Goal: Task Accomplishment & Management: Use online tool/utility

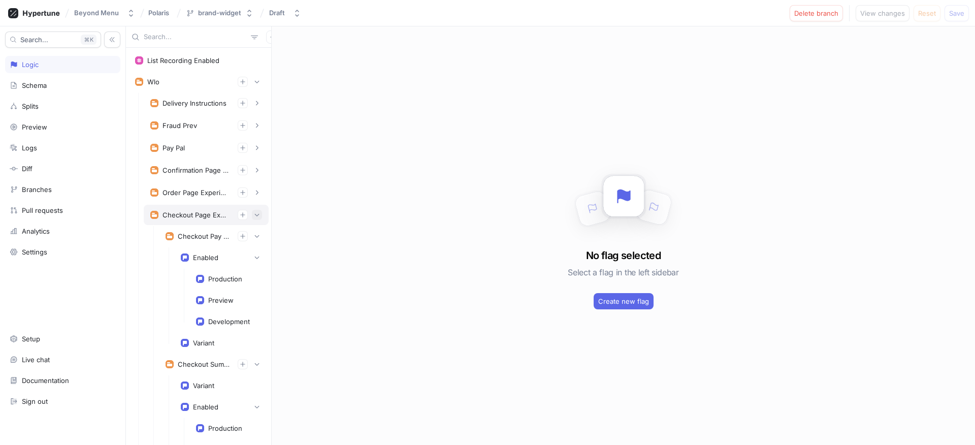
click at [254, 213] on icon "button" at bounding box center [257, 215] width 6 height 6
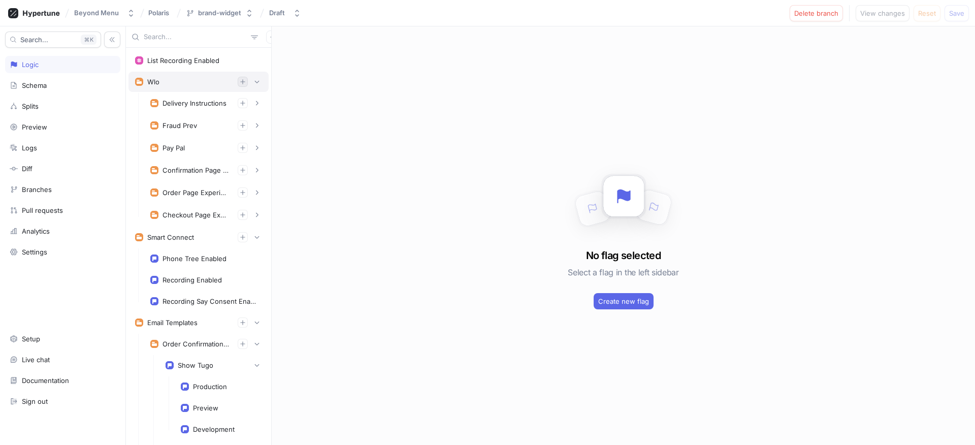
click at [240, 84] on icon "button" at bounding box center [243, 82] width 6 height 6
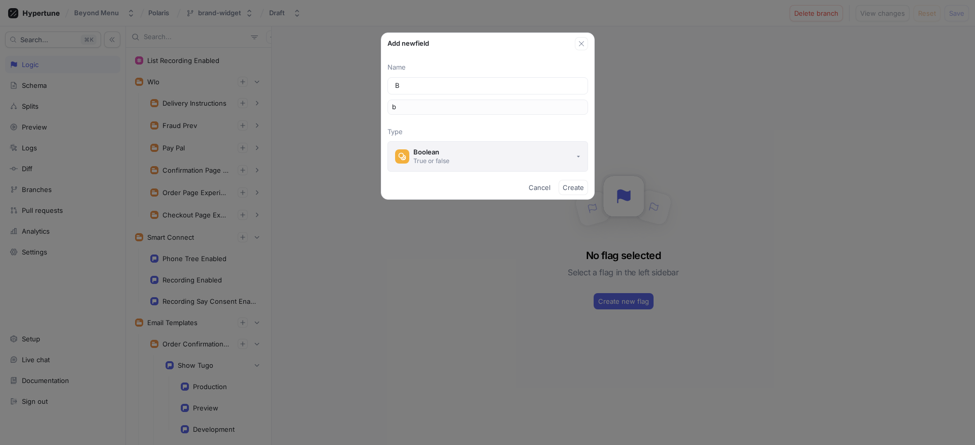
type input "Br"
type input "br"
type input "Brn"
type input "brn"
type input "Brna"
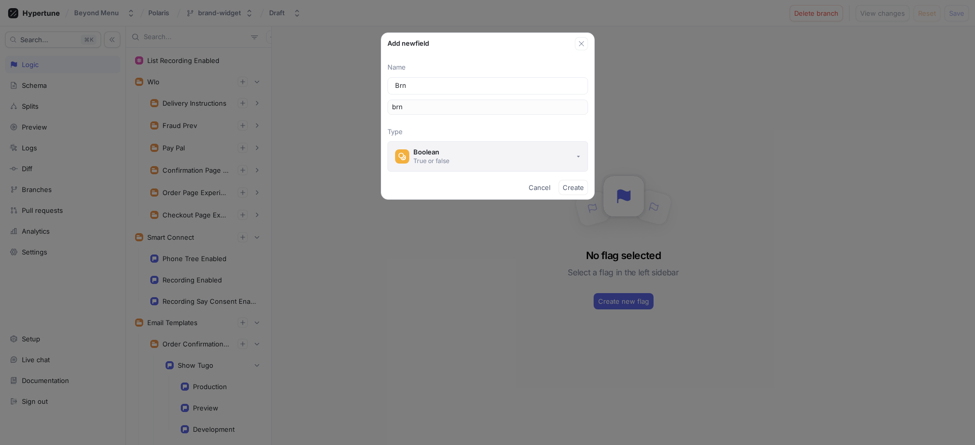
type input "brna"
type input "Brn"
type input "brn"
type input "Br"
type input "br"
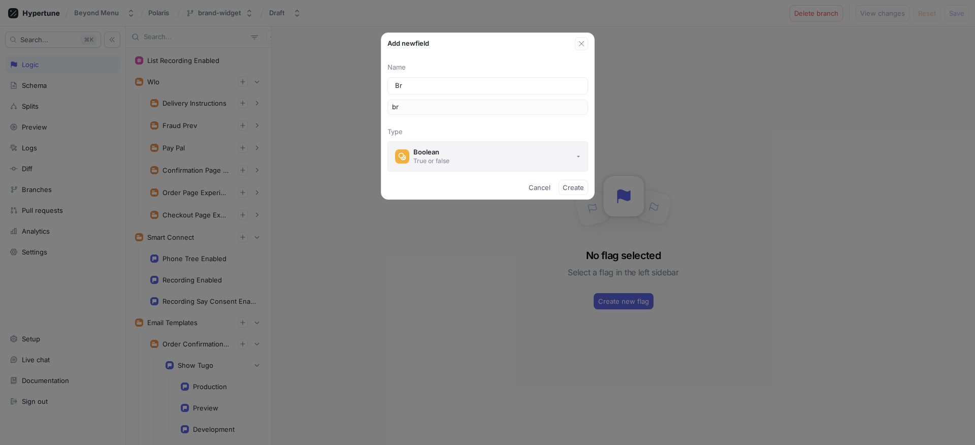
type input "Bra"
type input "bra"
type input "Bran"
type input "bran"
type input "Brand"
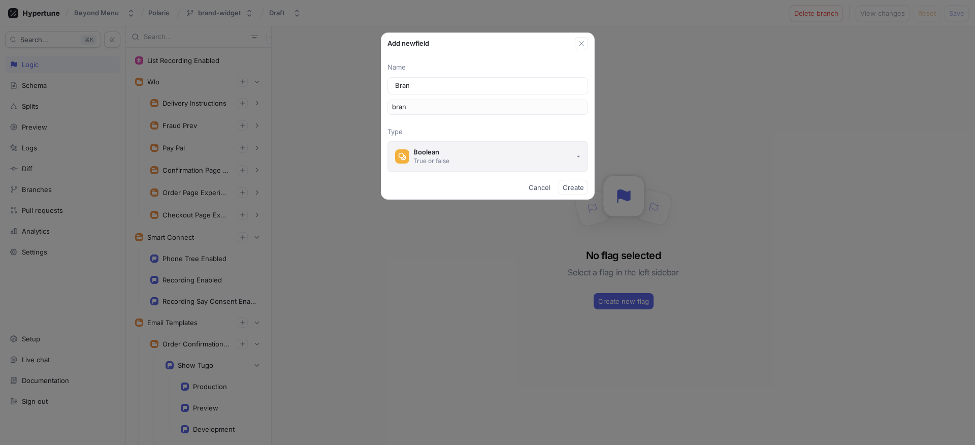
type input "brand"
type input "BrandP"
type input "brandP"
type input "BrandPa"
type input "brandPa"
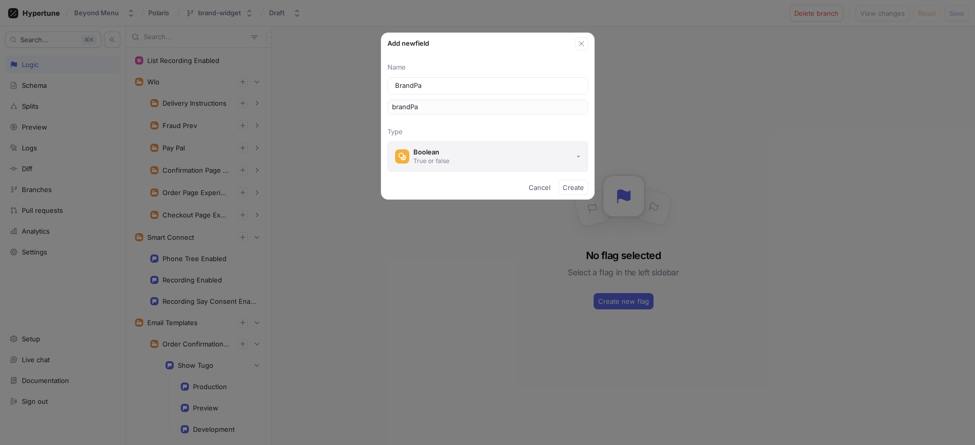
type input "BrandPag"
type input "brandPag"
type input "BrandPage"
type input "brandPage"
type input "BrandPage"
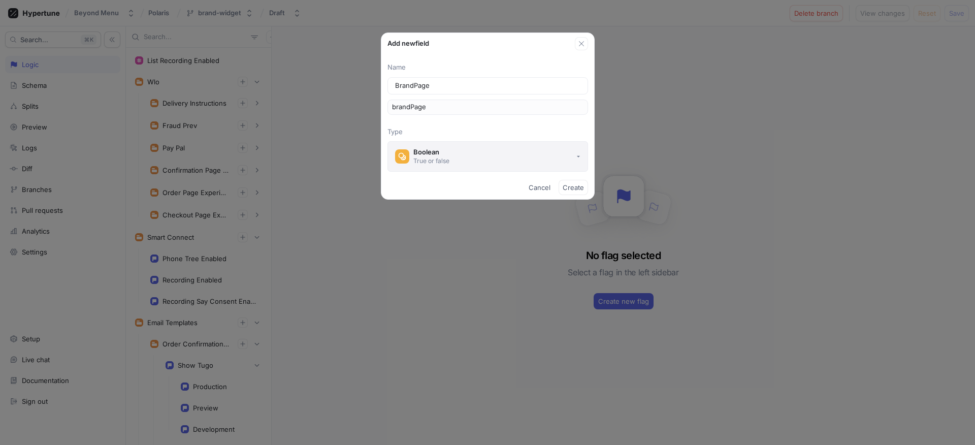
click at [479, 145] on button "Boolean True or false" at bounding box center [487, 156] width 201 height 30
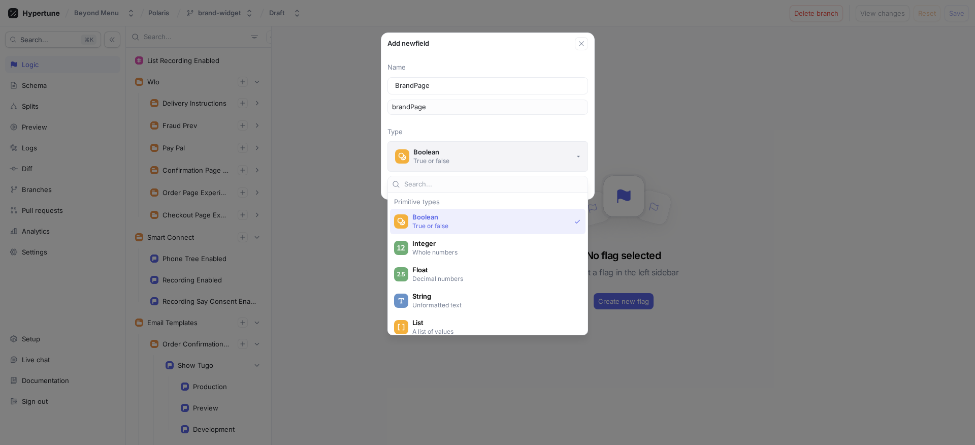
click at [483, 159] on button "Boolean True or false" at bounding box center [487, 156] width 201 height 30
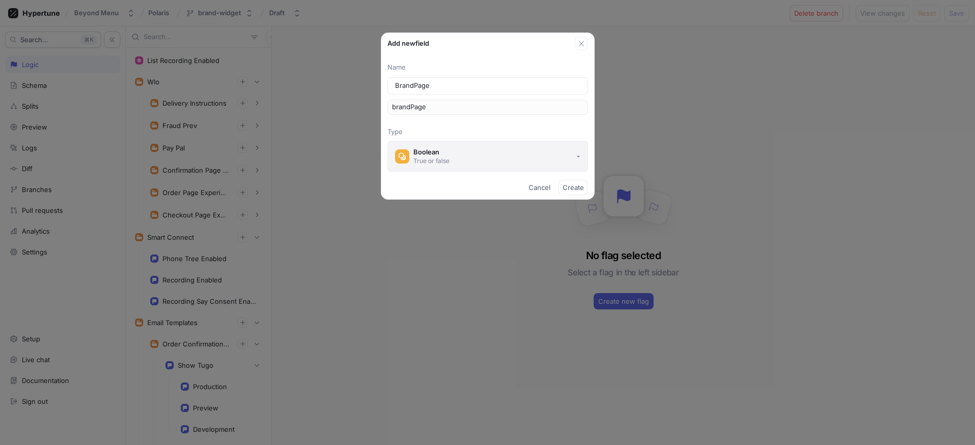
click at [483, 159] on button "Boolean True or false" at bounding box center [487, 156] width 201 height 30
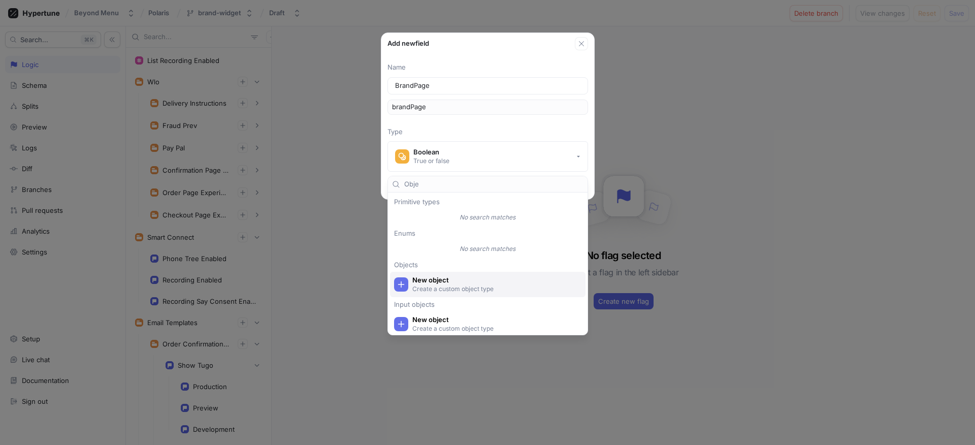
type input "Obje"
click at [466, 293] on div "New object Create a custom object type" at bounding box center [487, 284] width 195 height 25
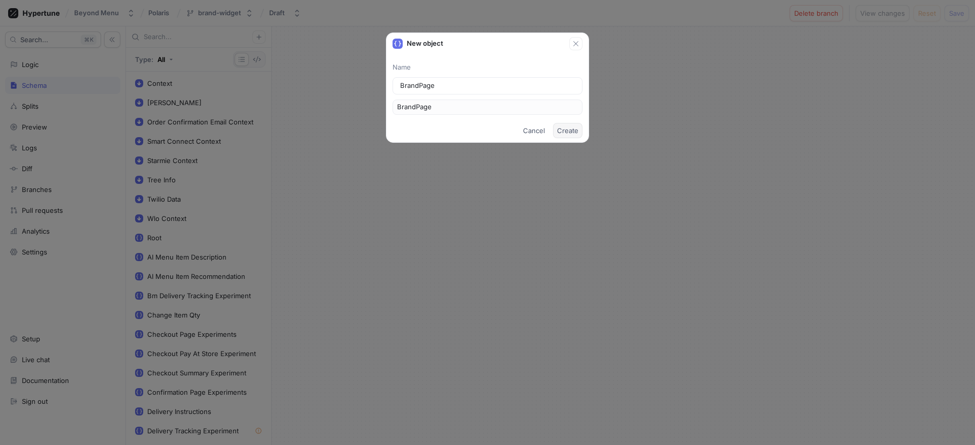
click at [559, 127] on span "Create" at bounding box center [567, 130] width 21 height 6
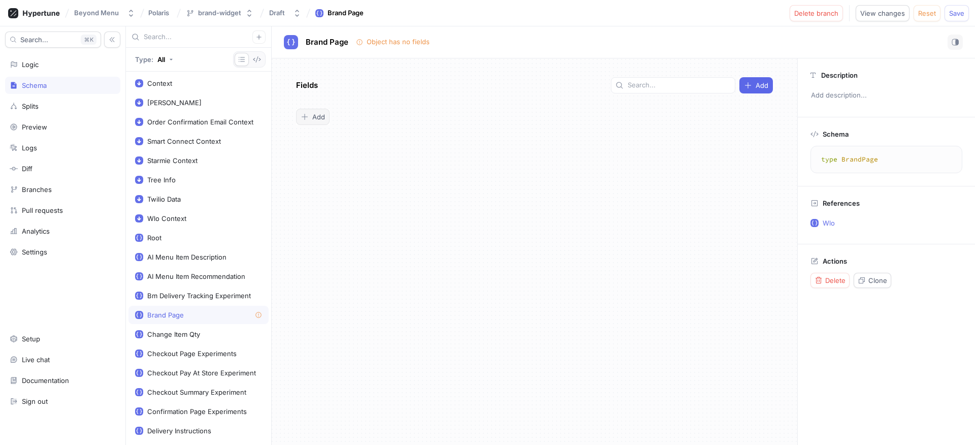
click at [319, 114] on span "Add" at bounding box center [318, 117] width 13 height 6
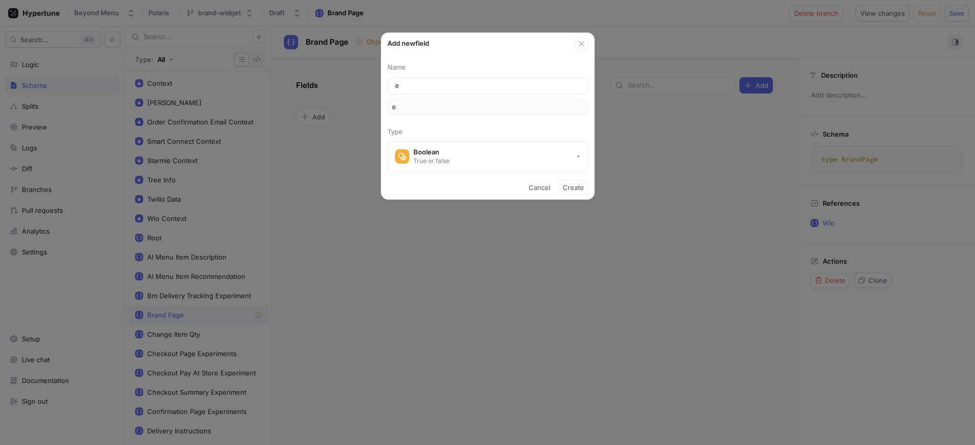
type input "en"
type input "e"
type input "En"
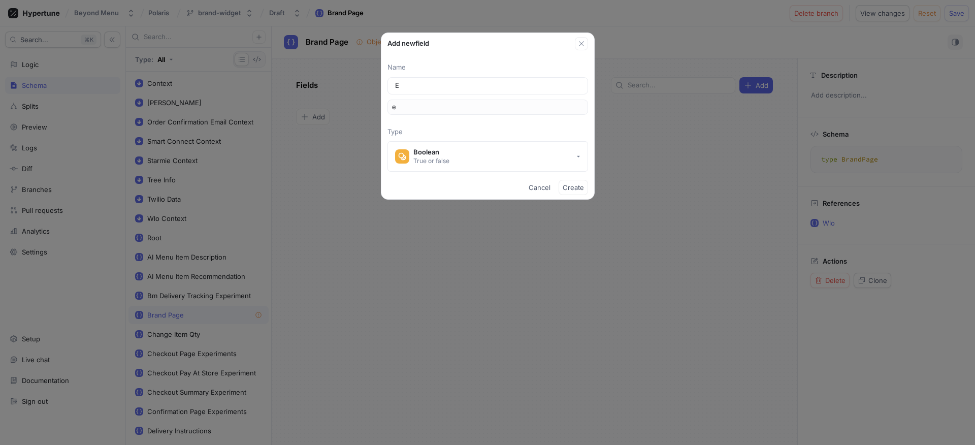
type input "en"
type input "Ena"
type input "ena"
type input "Enab"
type input "enab"
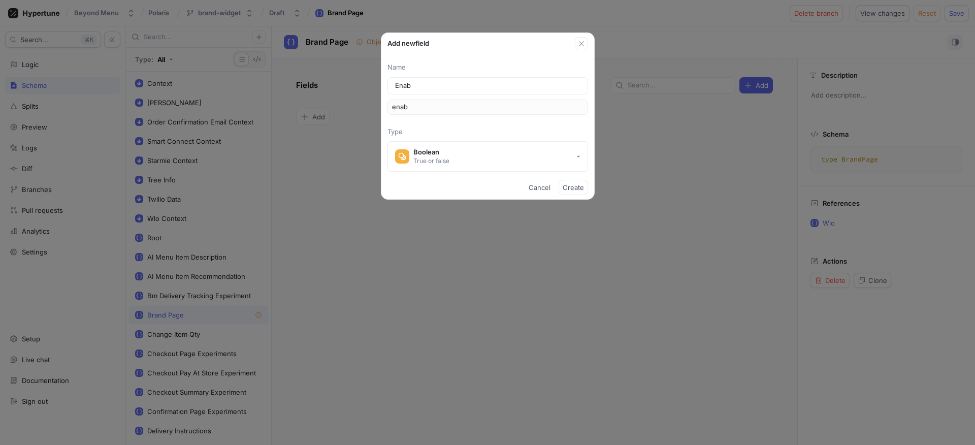
type input "Enabl"
type input "enabl"
type input "Enable"
type input "enable"
type input "Enabled"
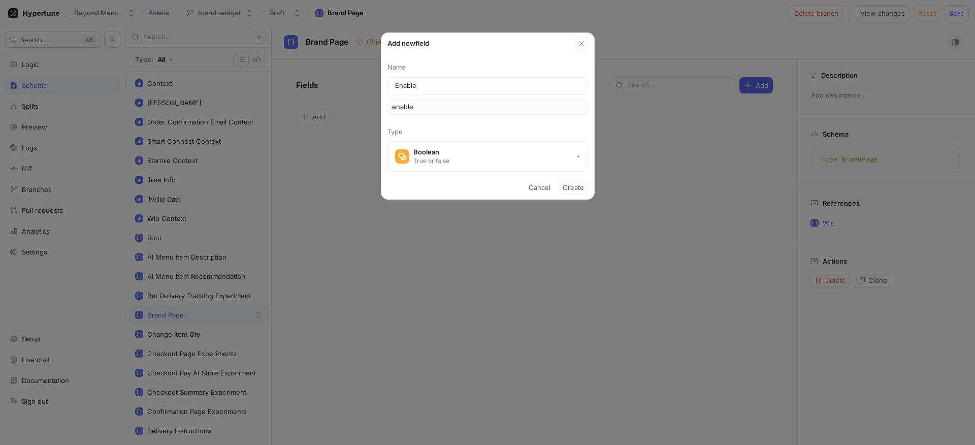
type input "enabled"
type input "Enabled"
click at [573, 186] on span "Create" at bounding box center [572, 187] width 21 height 6
type textarea "type BrandPage { enabled: Boolean! }"
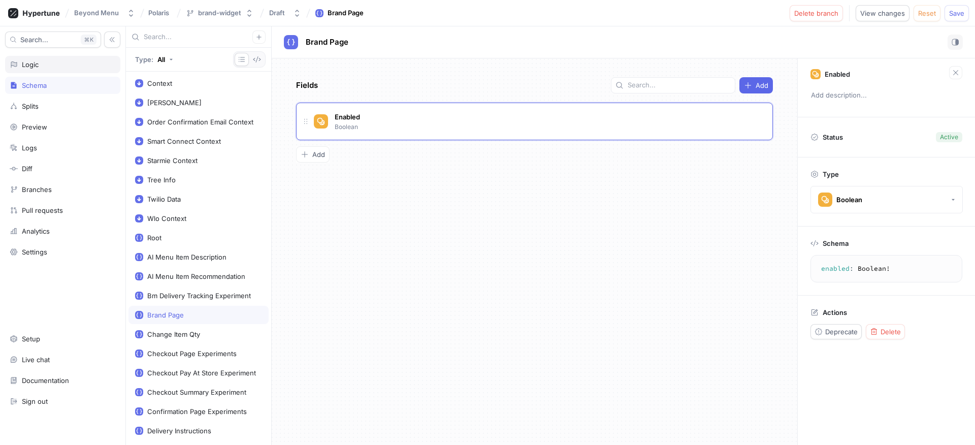
click at [36, 65] on div "Logic" at bounding box center [30, 64] width 17 height 8
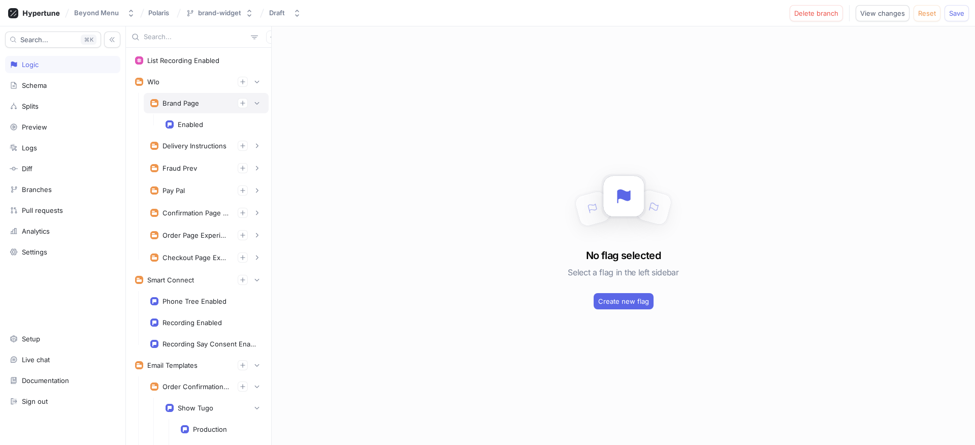
click at [184, 101] on div "Brand Page" at bounding box center [180, 103] width 37 height 8
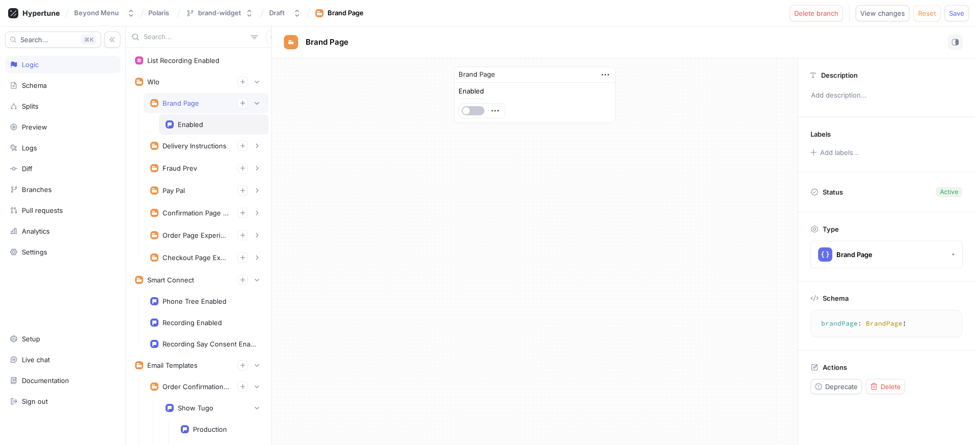
click at [181, 119] on div "Enabled" at bounding box center [214, 124] width 110 height 20
type textarea "enabled: Boolean!"
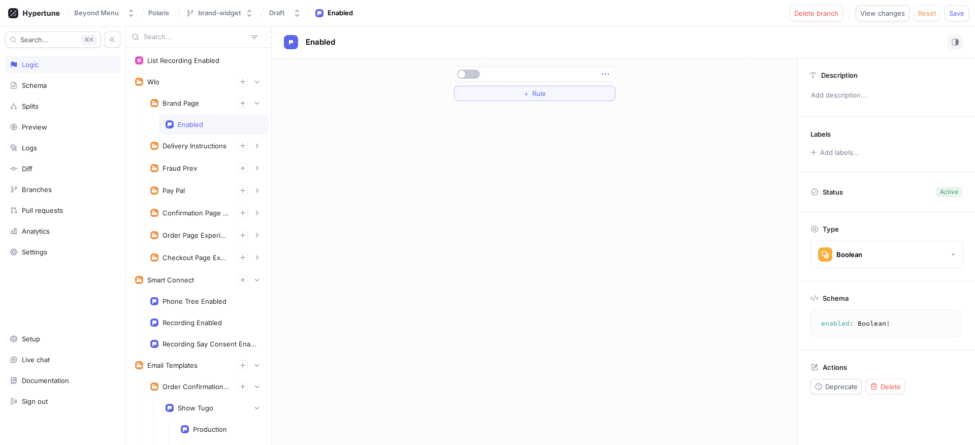
click at [603, 74] on icon "button" at bounding box center [605, 74] width 11 height 11
click at [611, 94] on img at bounding box center [609, 93] width 6 height 6
click at [595, 81] on button "Select expression..." at bounding box center [534, 74] width 161 height 15
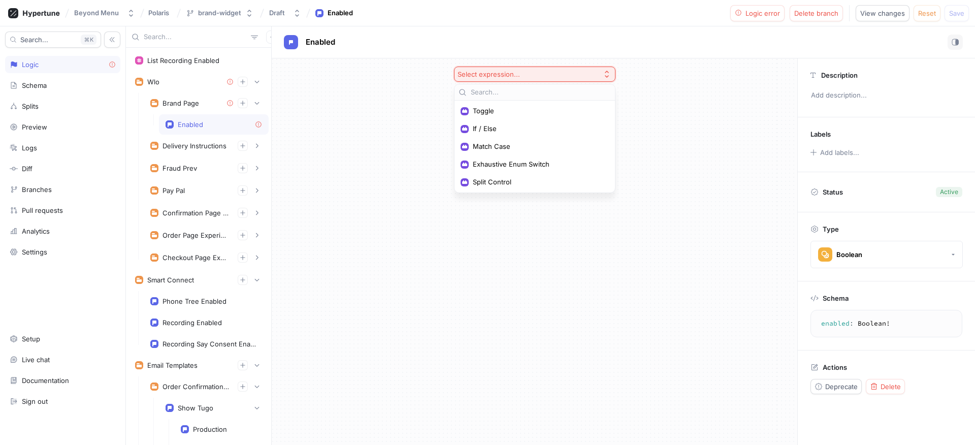
click at [593, 75] on button "Select expression..." at bounding box center [534, 74] width 161 height 15
click at [592, 75] on button "Select expression..." at bounding box center [534, 74] width 161 height 15
click at [522, 157] on div "Exhaustive Enum Switch" at bounding box center [534, 164] width 156 height 17
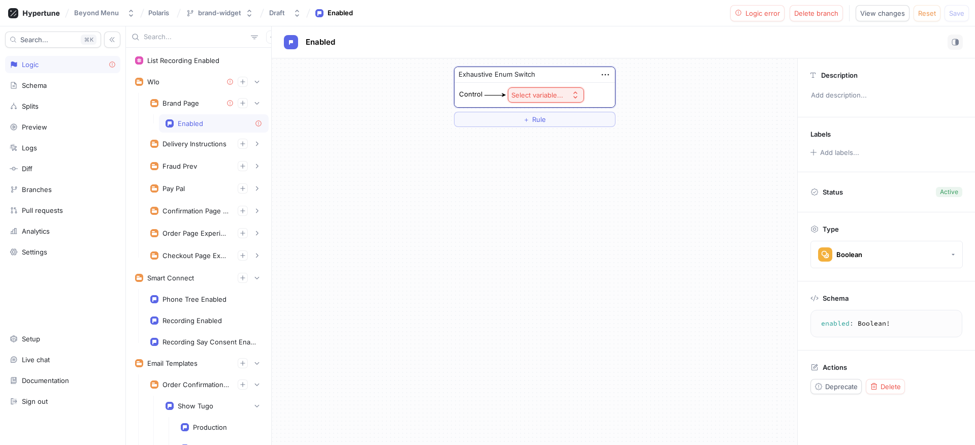
click at [542, 93] on div "Select variable..." at bounding box center [537, 95] width 52 height 9
click at [557, 130] on span "Context > App Env" at bounding box center [574, 131] width 94 height 9
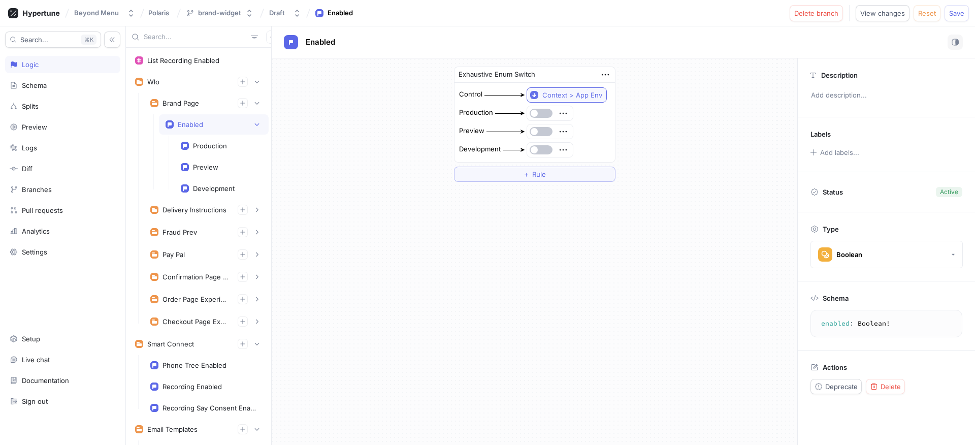
click at [584, 96] on div "Context > App Env" at bounding box center [572, 95] width 60 height 9
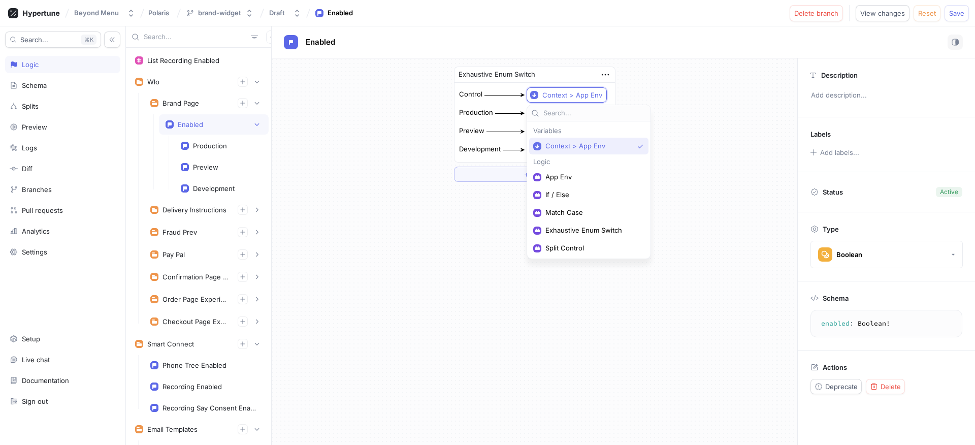
type input "C"
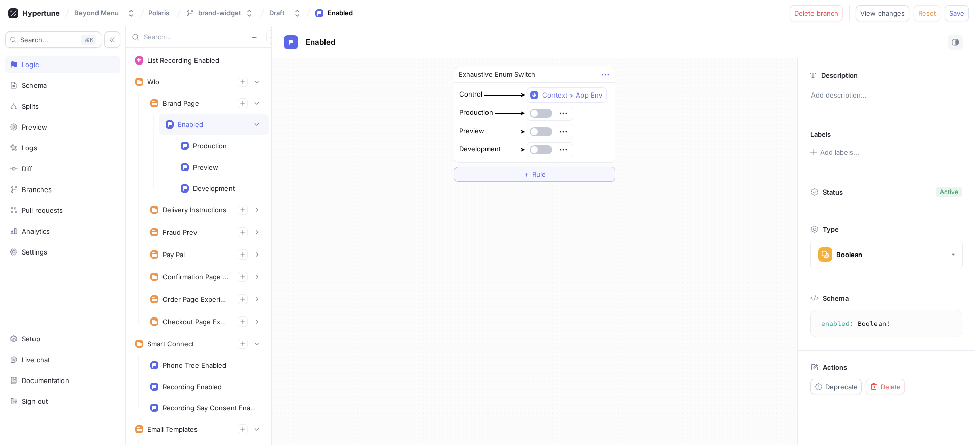
click at [605, 79] on icon "button" at bounding box center [605, 74] width 11 height 11
click at [619, 96] on p "Delete" at bounding box center [625, 93] width 20 height 10
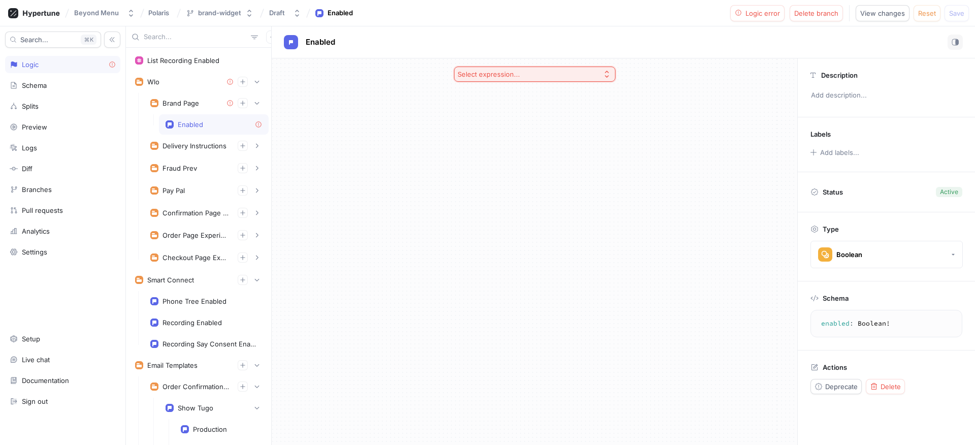
click at [594, 76] on button "Select expression..." at bounding box center [534, 74] width 161 height 15
click at [529, 160] on span "Exhaustive Enum Switch" at bounding box center [538, 164] width 131 height 9
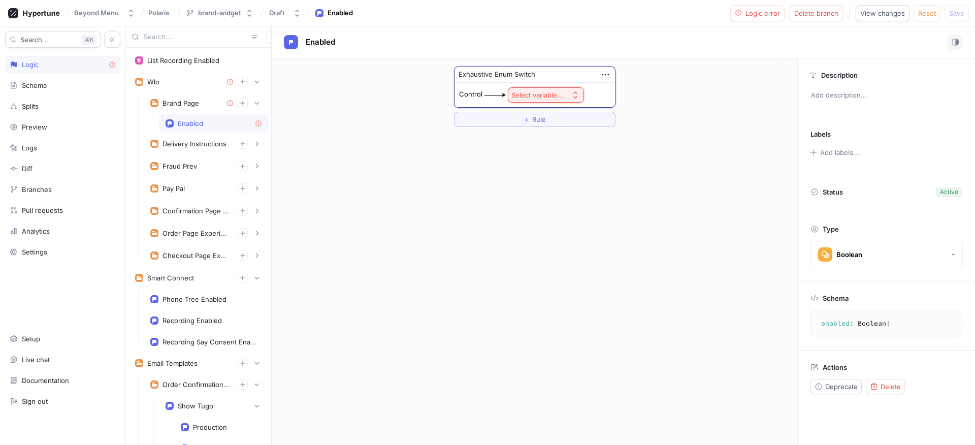
click at [539, 94] on div "Select variable..." at bounding box center [537, 95] width 52 height 9
type input "W"
click at [553, 93] on div "Select variable..." at bounding box center [537, 95] width 52 height 9
click at [557, 135] on span "Wlo Context > App Name" at bounding box center [574, 131] width 94 height 9
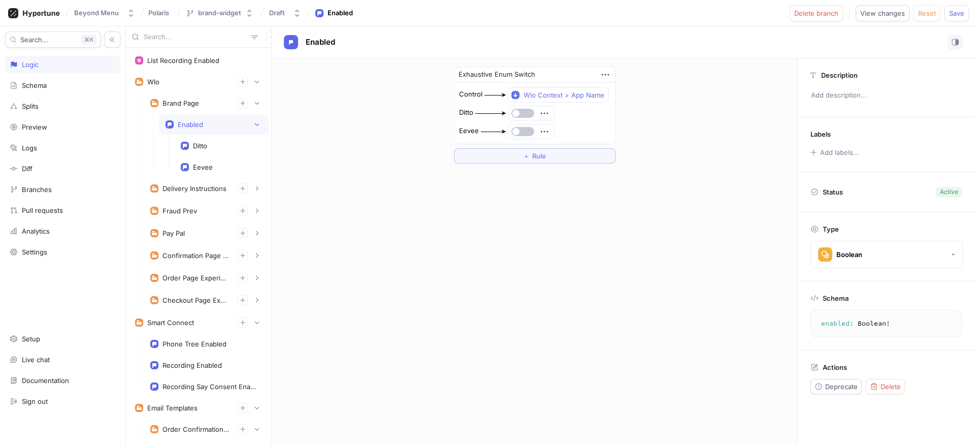
click at [611, 71] on div "Exhaustive Enum Switch" at bounding box center [534, 75] width 160 height 16
click at [609, 73] on icon "button" at bounding box center [605, 74] width 11 height 11
click at [614, 97] on div "Delete" at bounding box center [645, 93] width 86 height 17
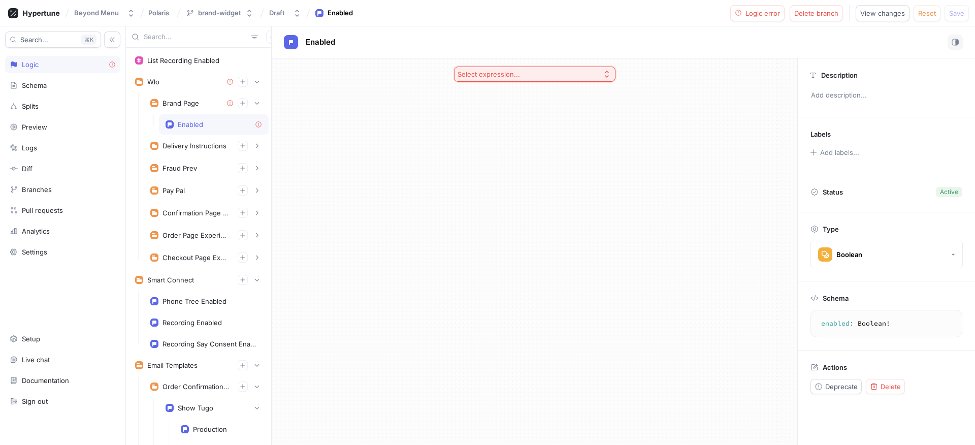
click at [530, 79] on button "Select expression..." at bounding box center [534, 74] width 161 height 15
click at [529, 155] on div "Toggle If / Else Match Case Exhaustive Enum Switch Split Control" at bounding box center [534, 147] width 156 height 88
click at [530, 161] on span "Exhaustive Enum Switch" at bounding box center [538, 164] width 131 height 9
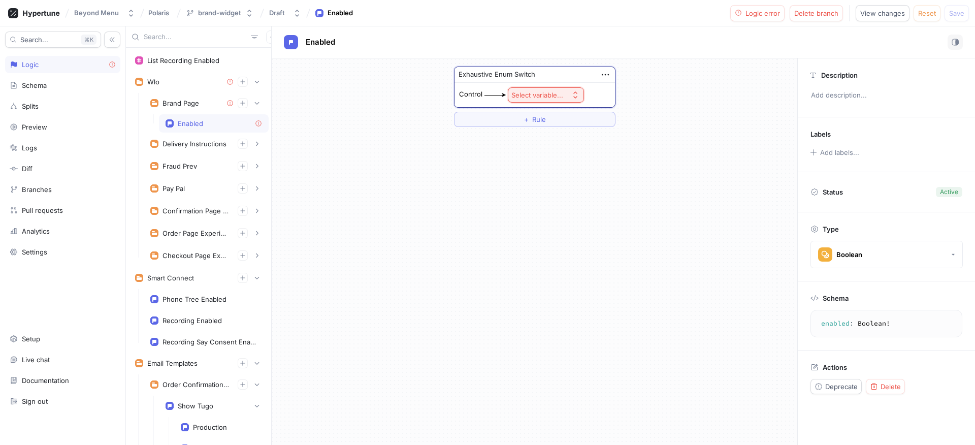
click at [549, 92] on div "Select variable..." at bounding box center [537, 95] width 52 height 9
click at [558, 134] on span "Context > App Env" at bounding box center [574, 131] width 94 height 9
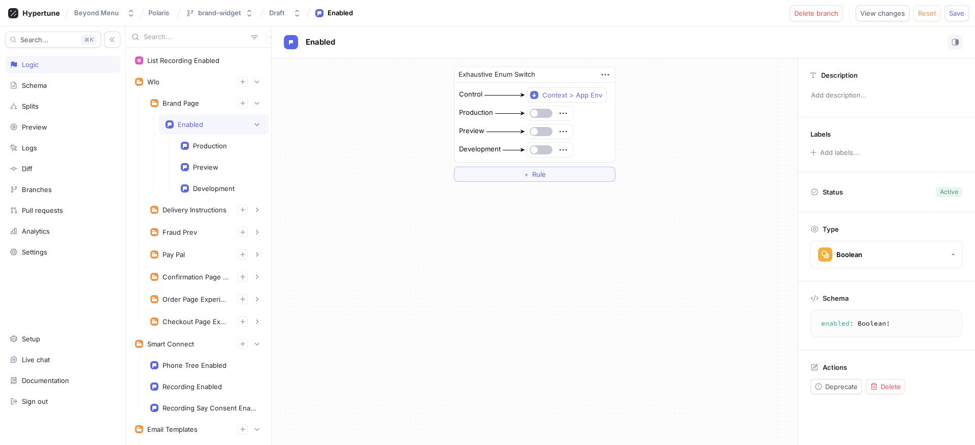
click at [550, 120] on div at bounding box center [550, 113] width 46 height 14
click at [546, 117] on button "button" at bounding box center [540, 113] width 23 height 9
click at [546, 118] on div at bounding box center [550, 113] width 46 height 14
click at [540, 115] on button "button" at bounding box center [540, 113] width 23 height 9
click at [544, 132] on button "button" at bounding box center [540, 131] width 23 height 9
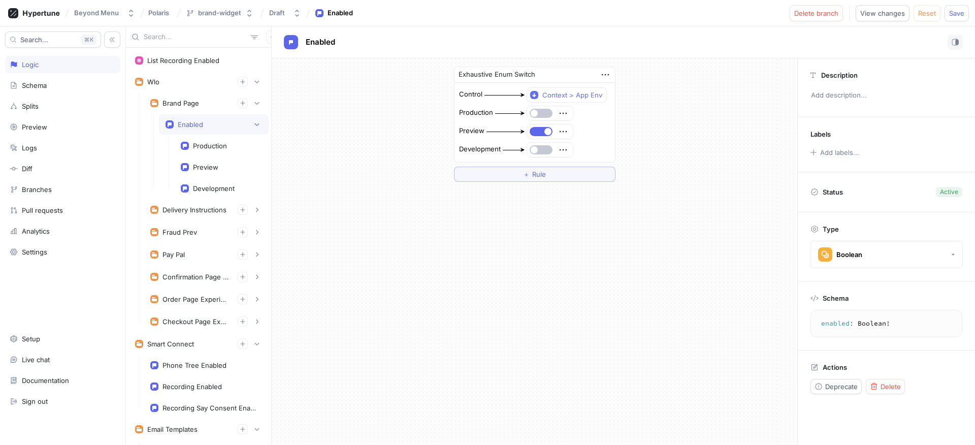
click at [543, 145] on div at bounding box center [550, 150] width 46 height 14
click at [544, 149] on button "button" at bounding box center [540, 149] width 23 height 9
click at [957, 17] on button "Save" at bounding box center [956, 13] width 24 height 16
click at [395, 148] on div "Exhaustive Enum Switch Control Context > App Env Production Preview Development…" at bounding box center [534, 123] width 525 height 131
click at [254, 122] on icon "button" at bounding box center [257, 124] width 6 height 6
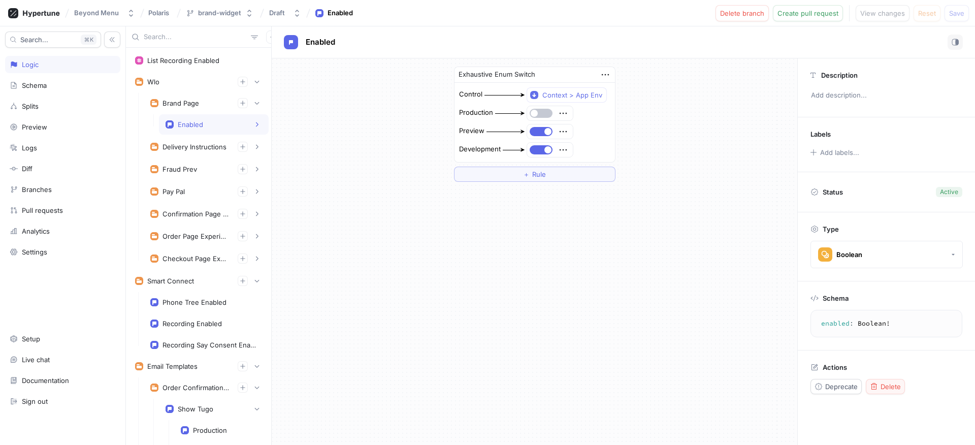
click at [874, 380] on button "Delete" at bounding box center [885, 386] width 39 height 15
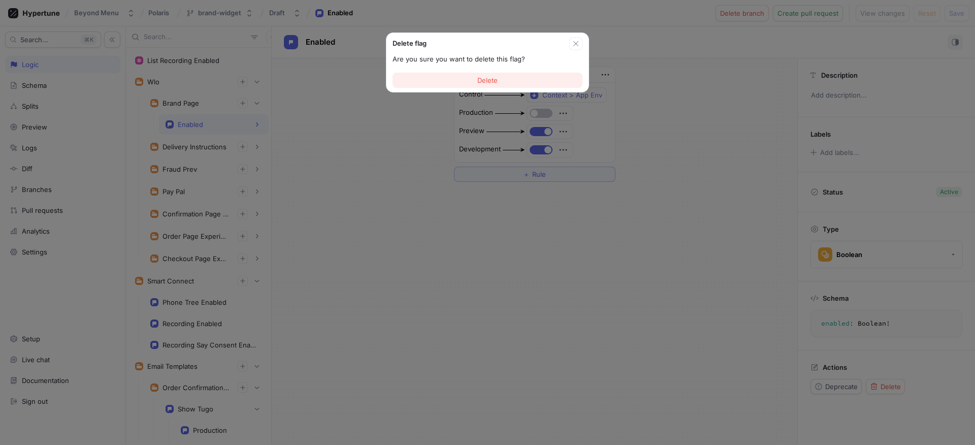
click at [503, 81] on button "Delete" at bounding box center [487, 80] width 190 height 15
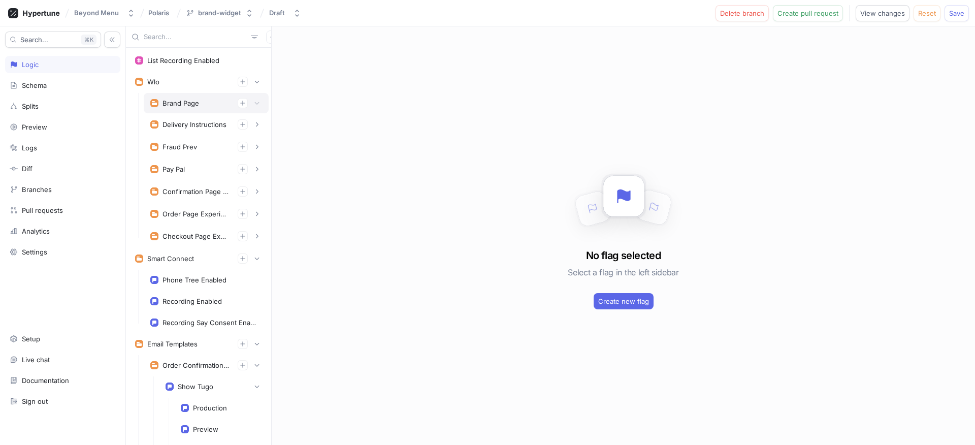
click at [220, 105] on div "Brand Page" at bounding box center [206, 103] width 112 height 10
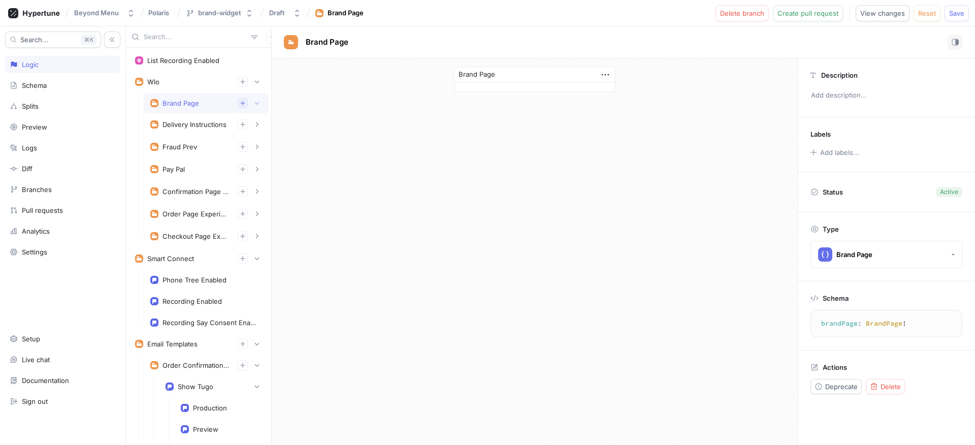
click at [240, 105] on icon "button" at bounding box center [243, 103] width 6 height 6
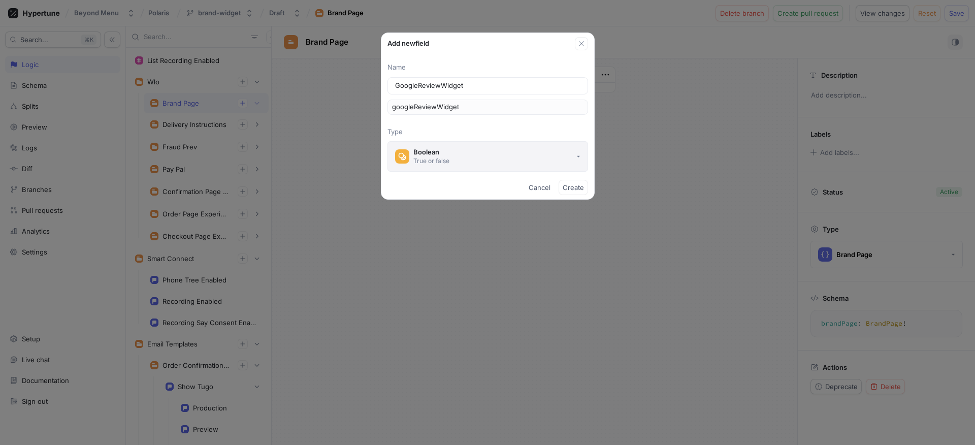
click at [519, 159] on button "Boolean True or false" at bounding box center [487, 156] width 201 height 30
type input "GoogleReviewWidget"
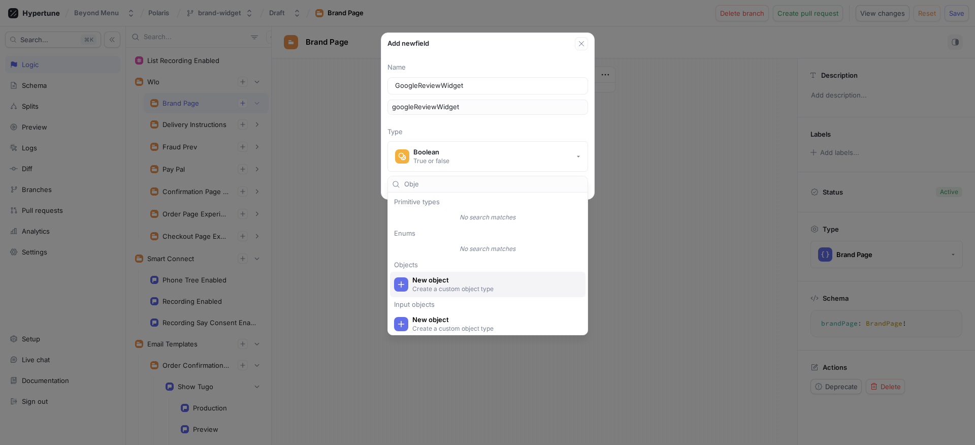
type input "Obje"
click at [443, 292] on p "Create a custom object type" at bounding box center [493, 288] width 162 height 9
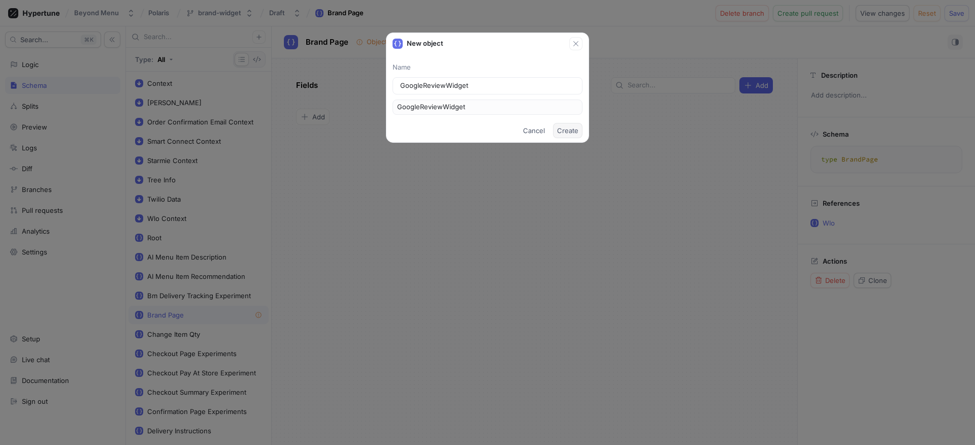
click at [563, 125] on button "Create" at bounding box center [567, 130] width 29 height 15
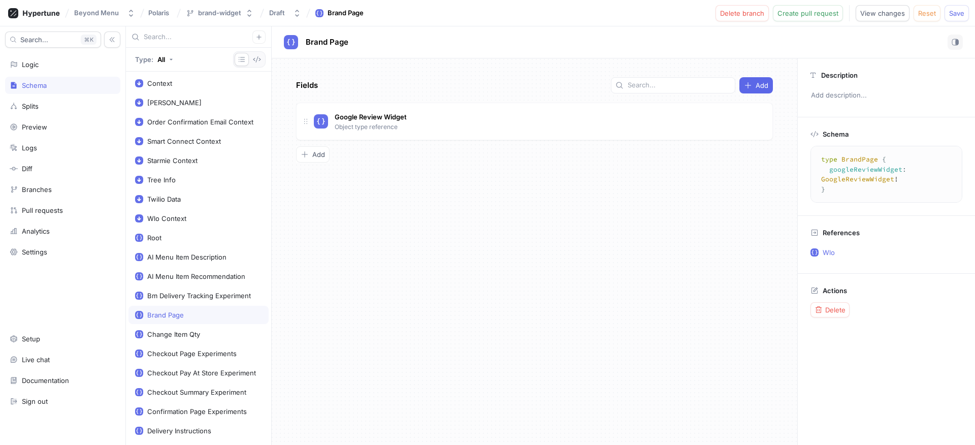
type textarea "type GoogleReviewWidget"
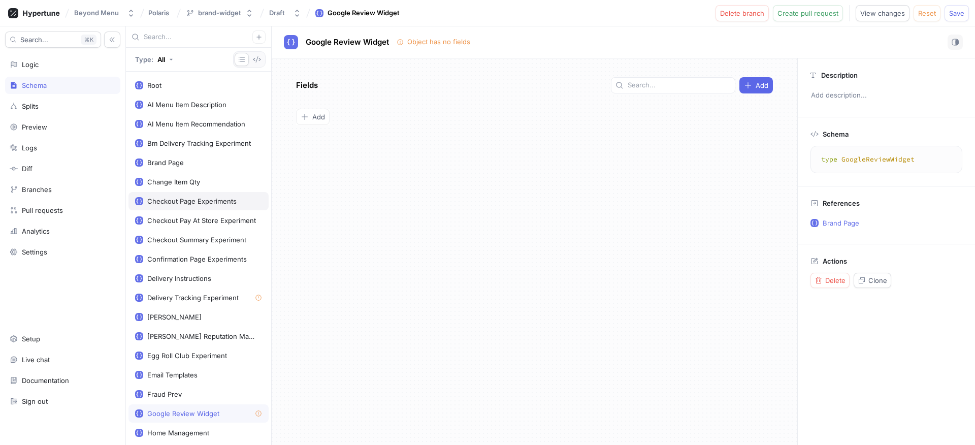
scroll to position [200, 0]
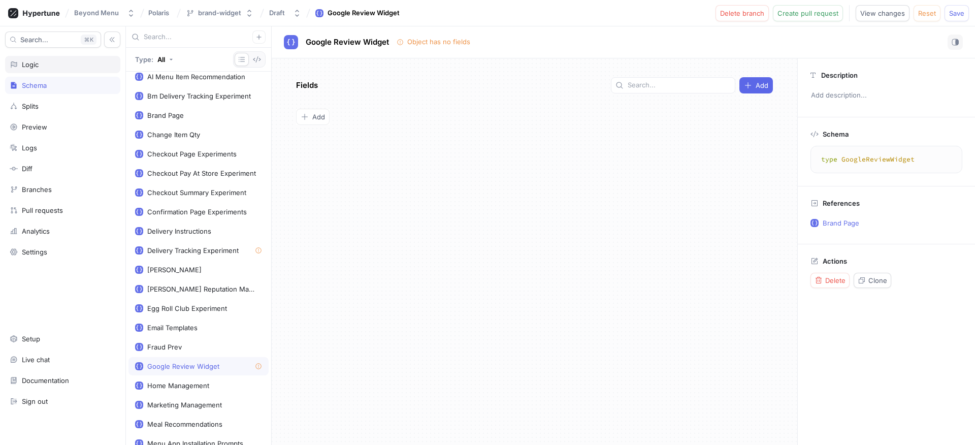
click at [56, 60] on div "Logic" at bounding box center [63, 64] width 106 height 8
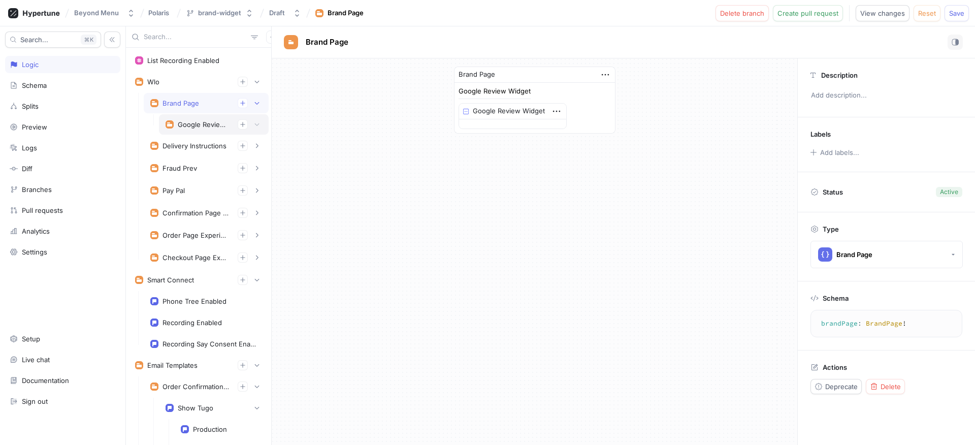
click at [209, 117] on div "Google Review Widget" at bounding box center [214, 124] width 110 height 20
type textarea "googleReviewWidget: GoogleReviewWidget!"
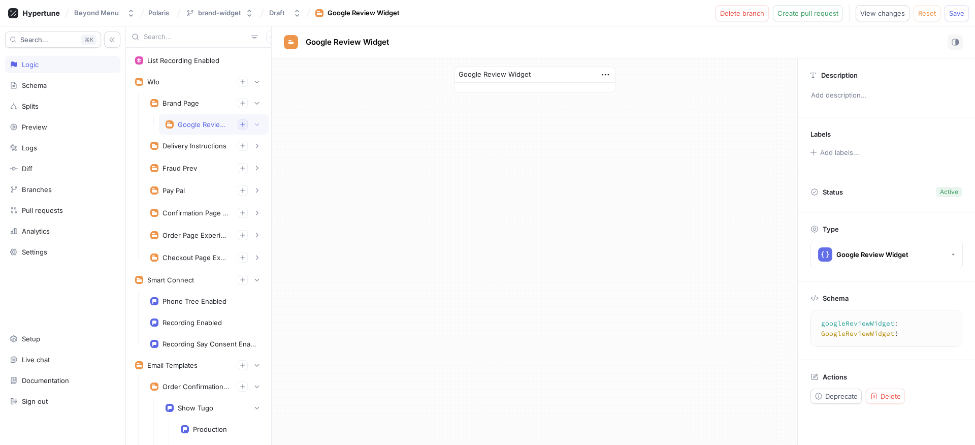
click at [240, 125] on icon "button" at bounding box center [242, 124] width 5 height 5
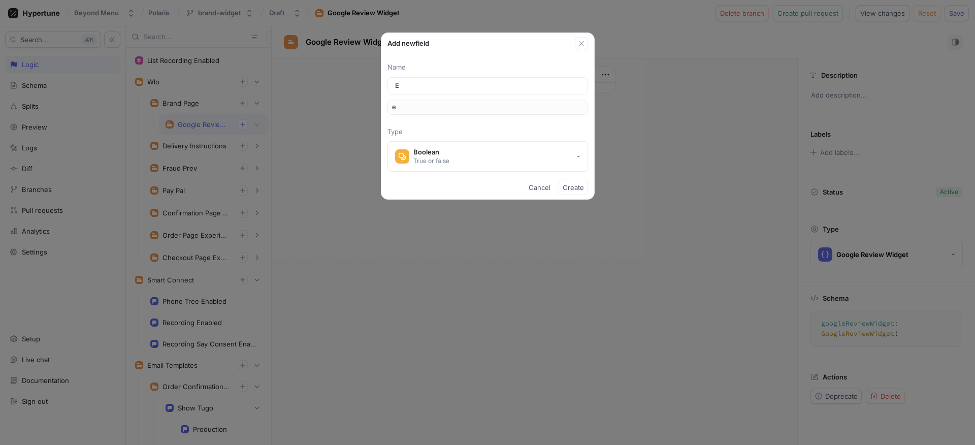
type input "En"
type input "en"
type input "Ena"
type input "ena"
type input "Enab"
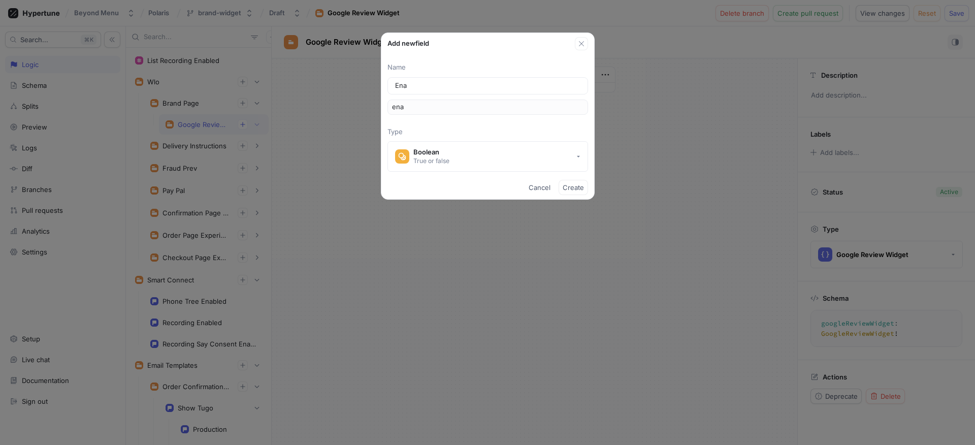
type input "enab"
type input "Enabl"
type input "enabl"
type input "Enable"
type input "enable"
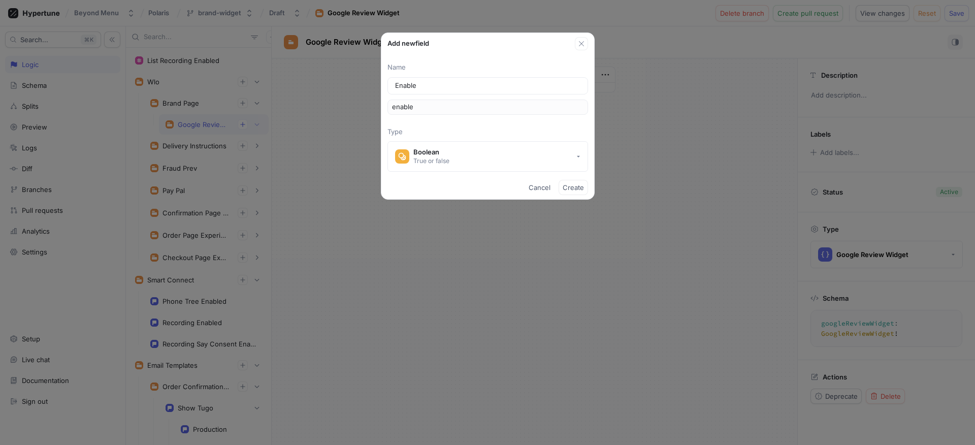
type input "Enablew"
type input "enablew"
type input "Enablewd"
type input "enablewd"
type input "Enablew"
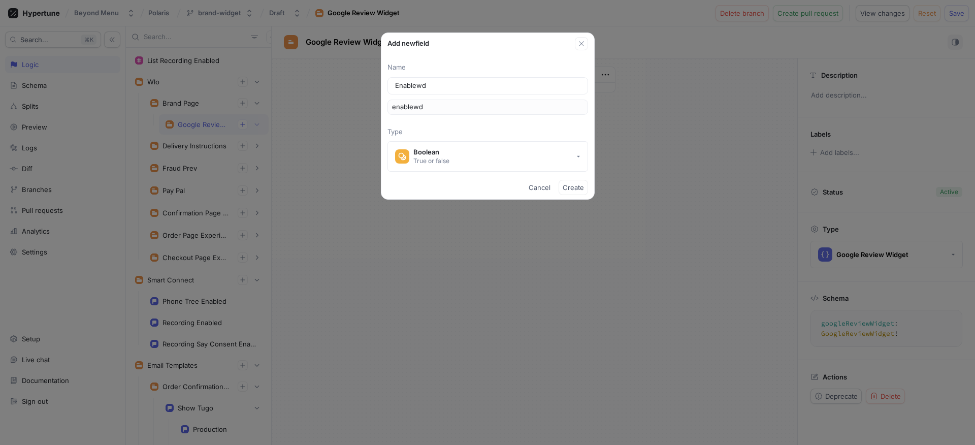
type input "enablew"
type input "Enable"
type input "enable"
type input "Enabled"
type input "enabled"
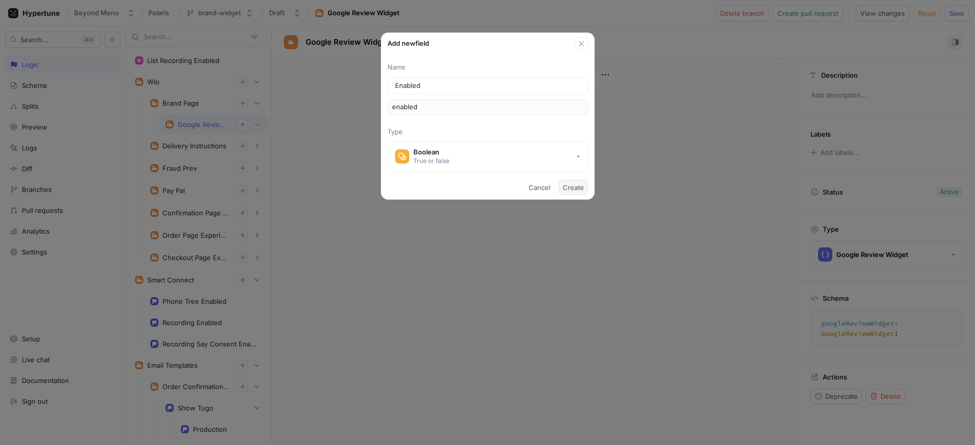
type input "Enabled"
click at [563, 188] on span "Create" at bounding box center [572, 187] width 21 height 6
type textarea "enabled: Boolean!"
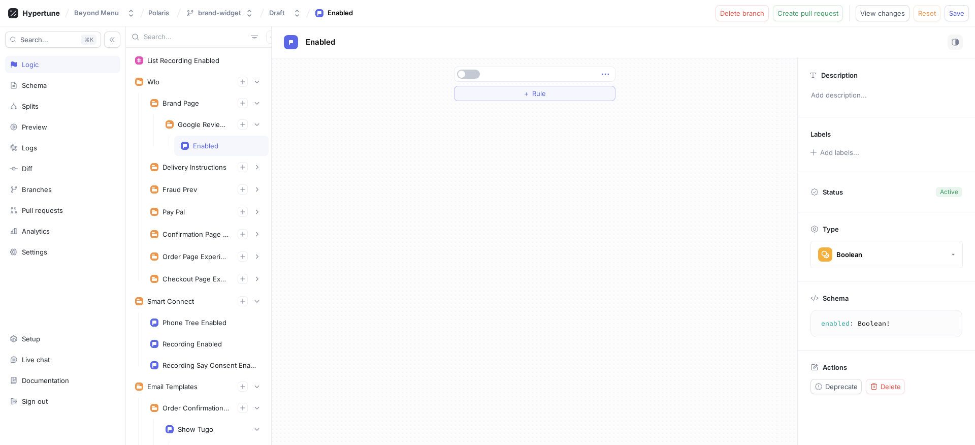
click at [605, 74] on icon "button" at bounding box center [604, 75] width 7 height 2
click at [611, 93] on img at bounding box center [609, 93] width 6 height 6
click at [592, 79] on button "Select expression..." at bounding box center [534, 74] width 161 height 15
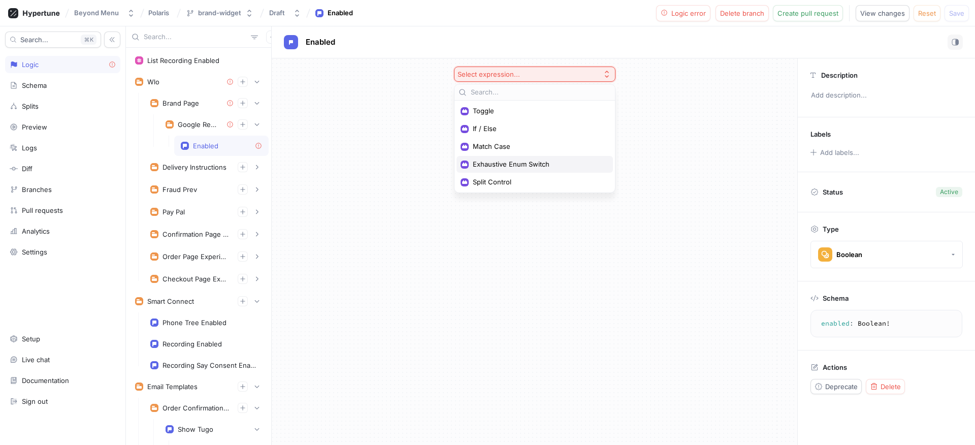
click at [526, 160] on span "Exhaustive Enum Switch" at bounding box center [538, 164] width 131 height 9
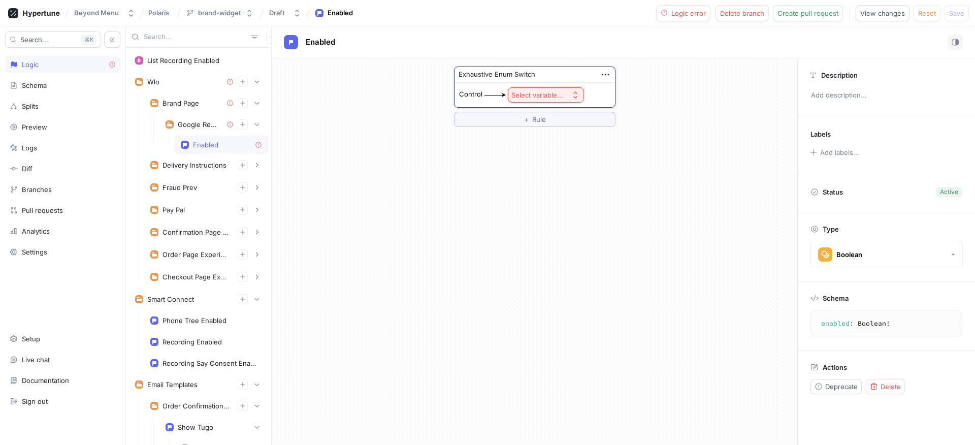
click at [532, 99] on button "Select variable..." at bounding box center [546, 94] width 76 height 15
click at [550, 133] on span "Context > App Env" at bounding box center [574, 131] width 94 height 9
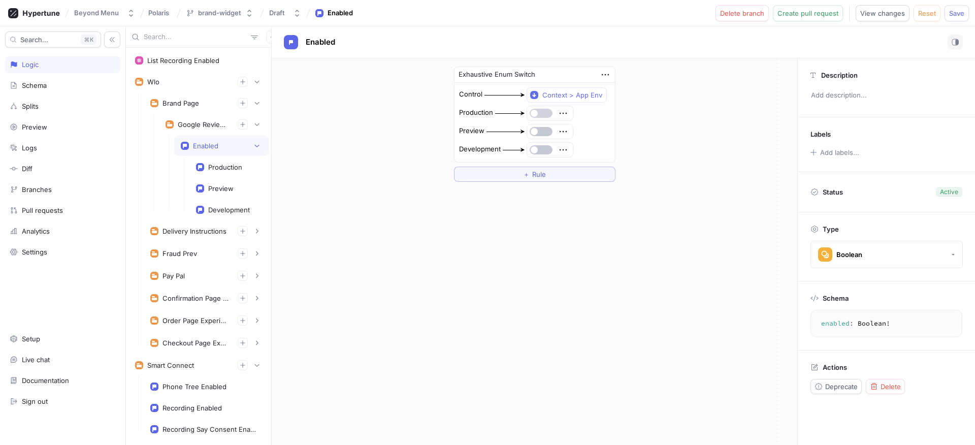
click at [545, 116] on button "button" at bounding box center [540, 113] width 23 height 9
click at [544, 128] on button "button" at bounding box center [540, 131] width 23 height 9
click at [546, 146] on button "button" at bounding box center [540, 149] width 23 height 9
click at [540, 116] on button "button" at bounding box center [540, 113] width 23 height 9
click at [675, 112] on div "Exhaustive Enum Switch Control Context > App Env Production Preview Development…" at bounding box center [534, 123] width 525 height 131
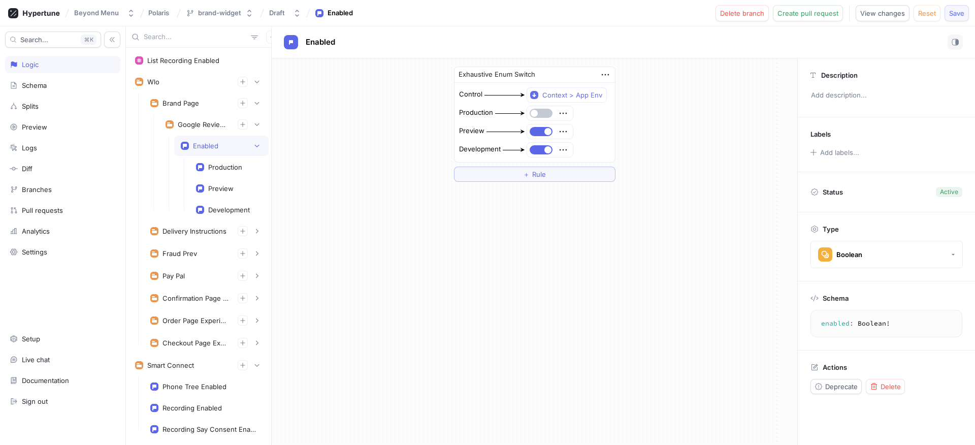
click at [951, 10] on span "Save" at bounding box center [956, 13] width 15 height 6
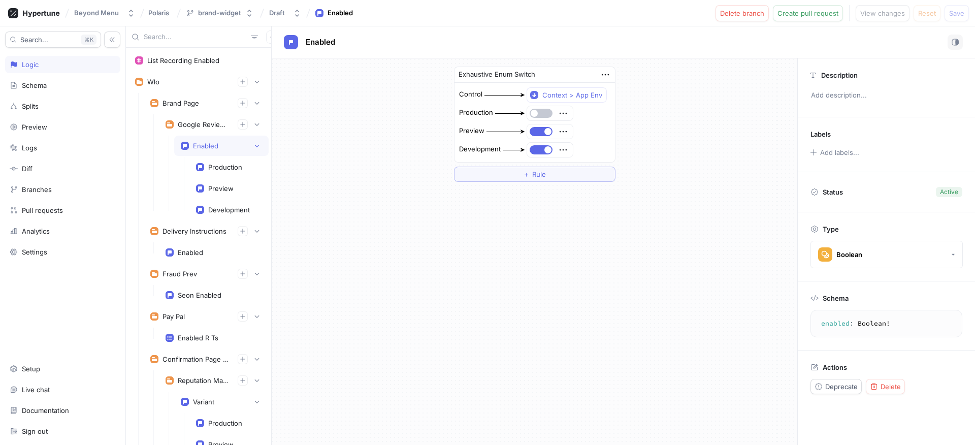
click at [541, 155] on div at bounding box center [550, 150] width 46 height 14
click at [537, 151] on button "button" at bounding box center [540, 149] width 23 height 9
click at [959, 15] on span "Save" at bounding box center [956, 13] width 15 height 6
click at [546, 149] on button "button" at bounding box center [540, 149] width 23 height 9
click at [950, 12] on span "Save" at bounding box center [956, 13] width 15 height 6
